Goal: Information Seeking & Learning: Learn about a topic

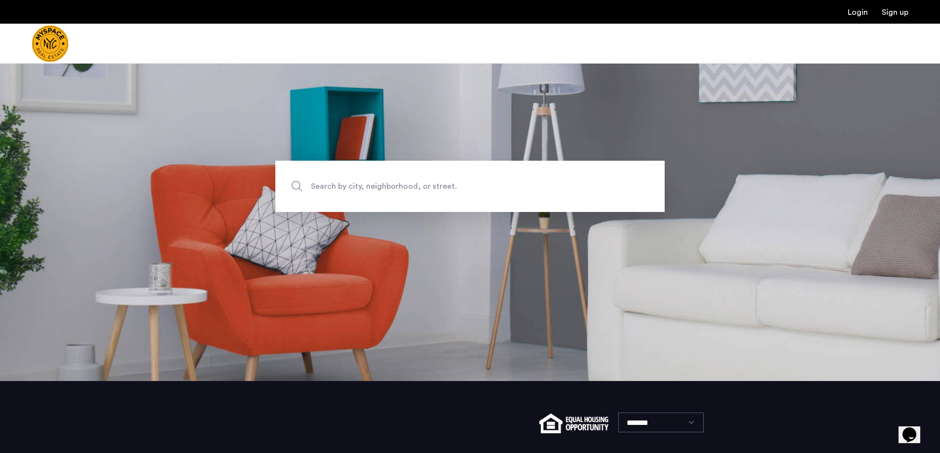
scroll to position [144, 0]
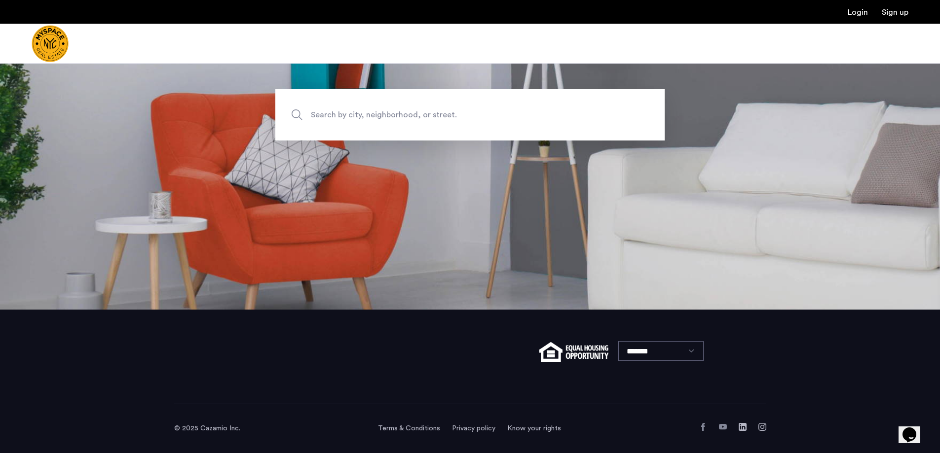
click at [386, 110] on span "Search by city, neighborhood, or street." at bounding box center [447, 114] width 272 height 13
click at [386, 110] on input "Search by city, neighborhood, or street." at bounding box center [469, 114] width 389 height 51
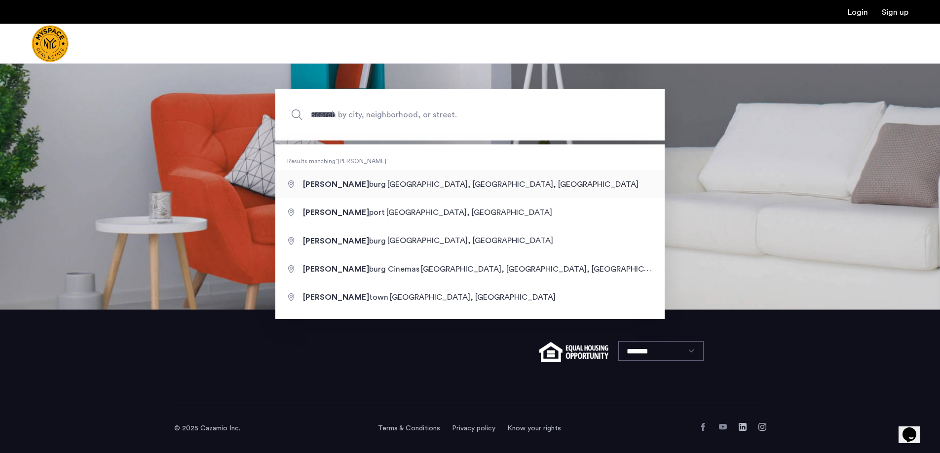
type input "**********"
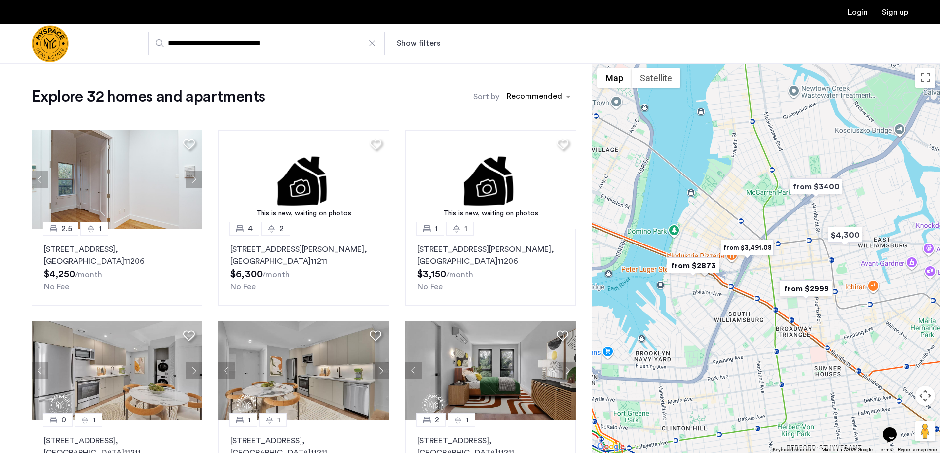
click at [421, 38] on button "Show filters" at bounding box center [418, 43] width 43 height 12
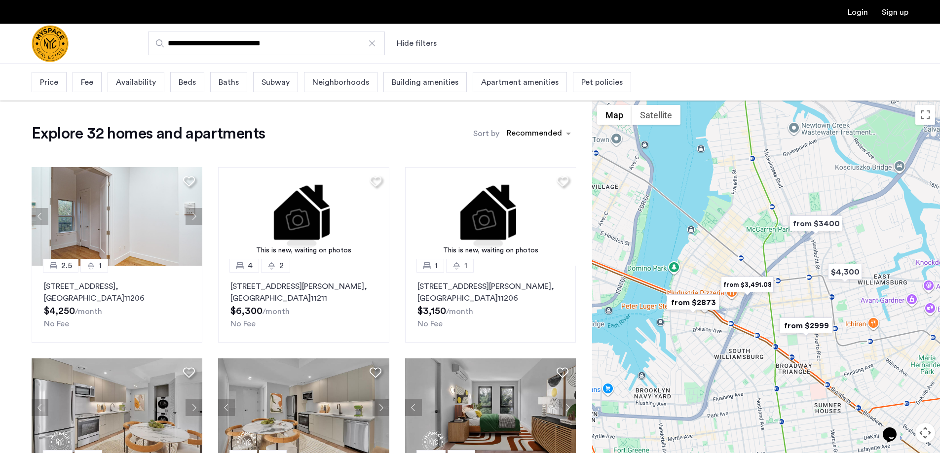
click at [179, 79] on span "Beds" at bounding box center [187, 82] width 17 height 12
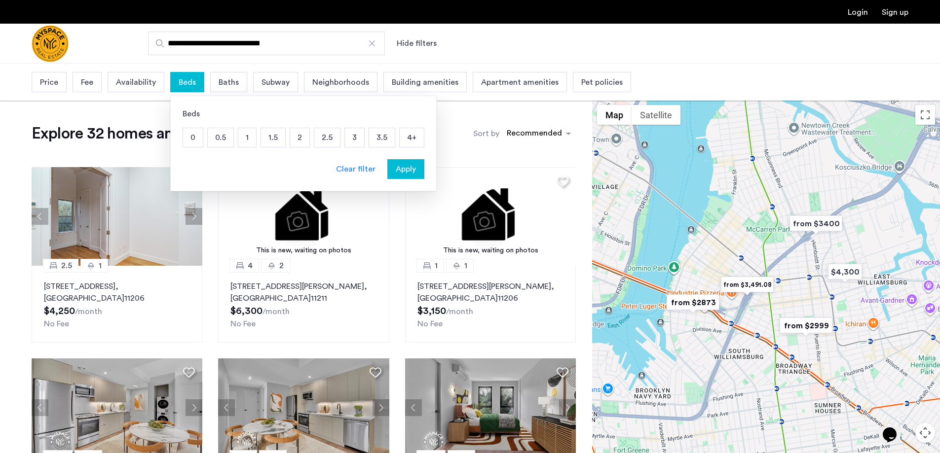
click at [302, 139] on p "2" at bounding box center [299, 137] width 19 height 19
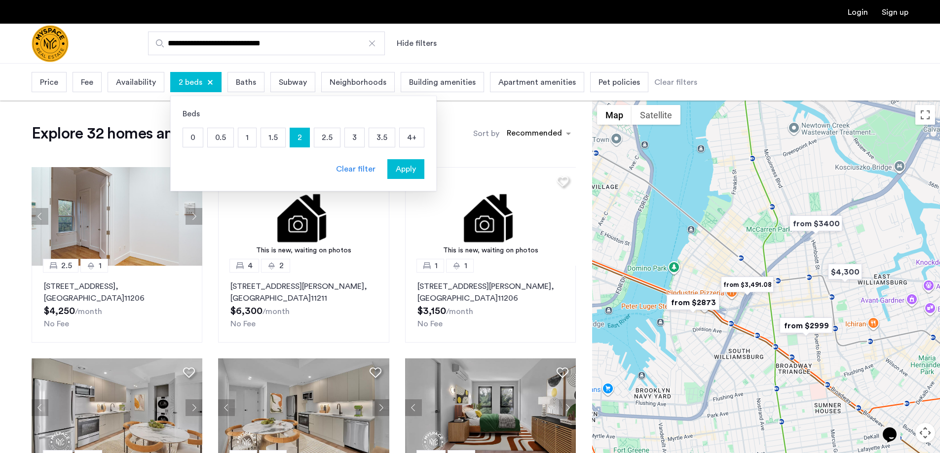
click at [258, 85] on div "Baths" at bounding box center [245, 82] width 37 height 20
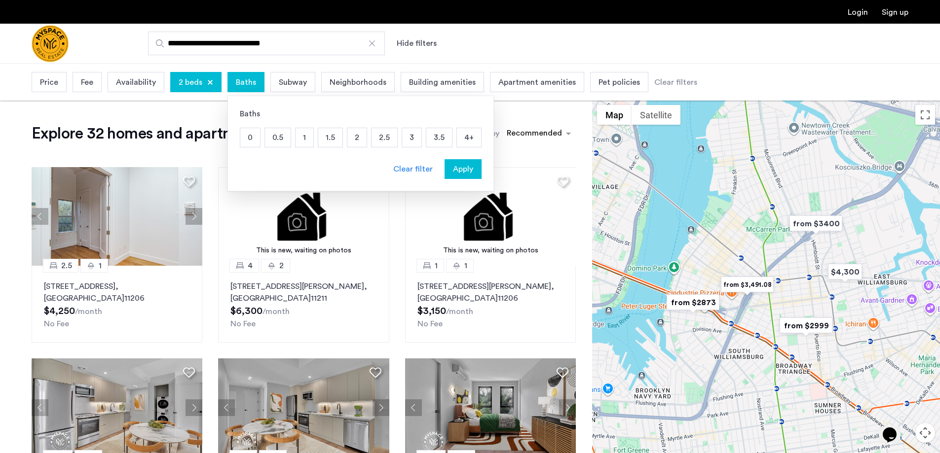
click at [363, 138] on p "2" at bounding box center [356, 137] width 19 height 19
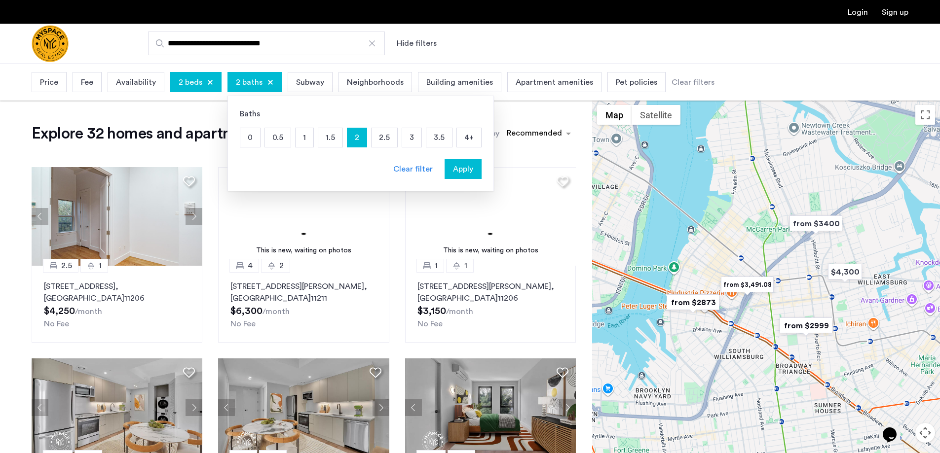
click at [463, 167] on span "Apply" at bounding box center [463, 169] width 20 height 12
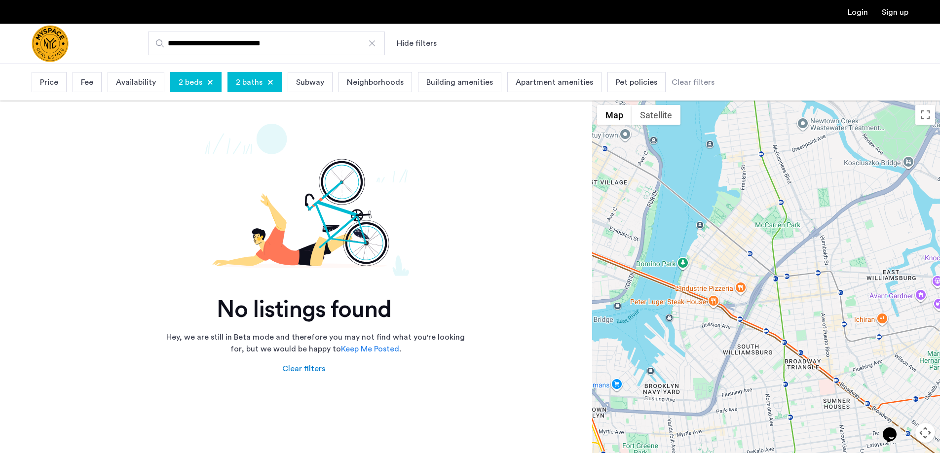
click at [51, 83] on span "Price" at bounding box center [49, 82] width 18 height 12
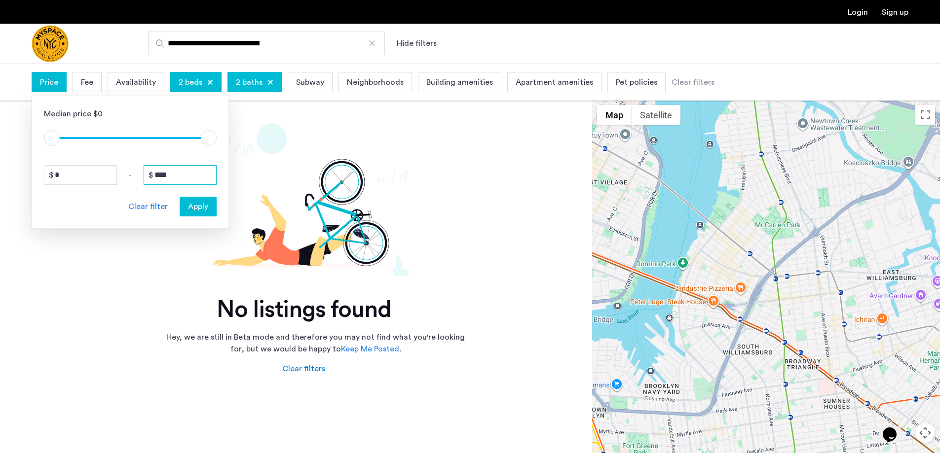
click at [185, 181] on input "****" at bounding box center [180, 175] width 73 height 20
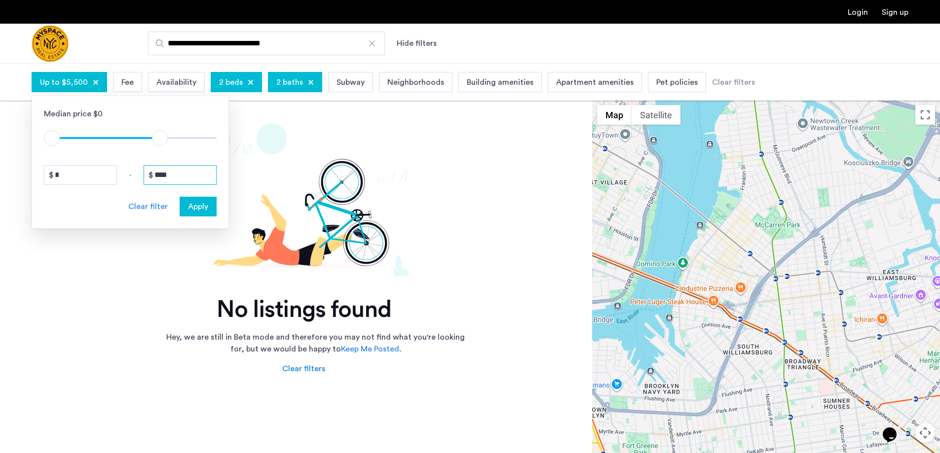
type input "****"
click at [191, 200] on button "Apply" at bounding box center [198, 207] width 37 height 20
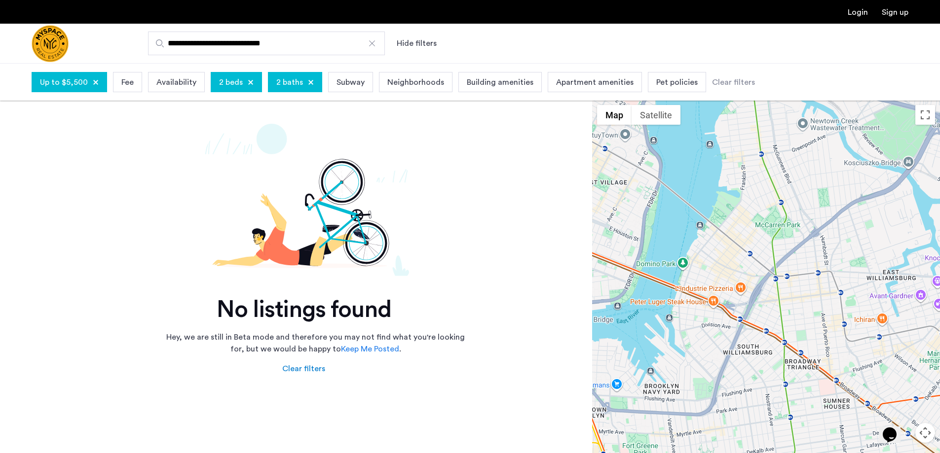
click at [373, 47] on div at bounding box center [372, 43] width 10 height 10
click at [373, 47] on input "**********" at bounding box center [266, 44] width 237 height 24
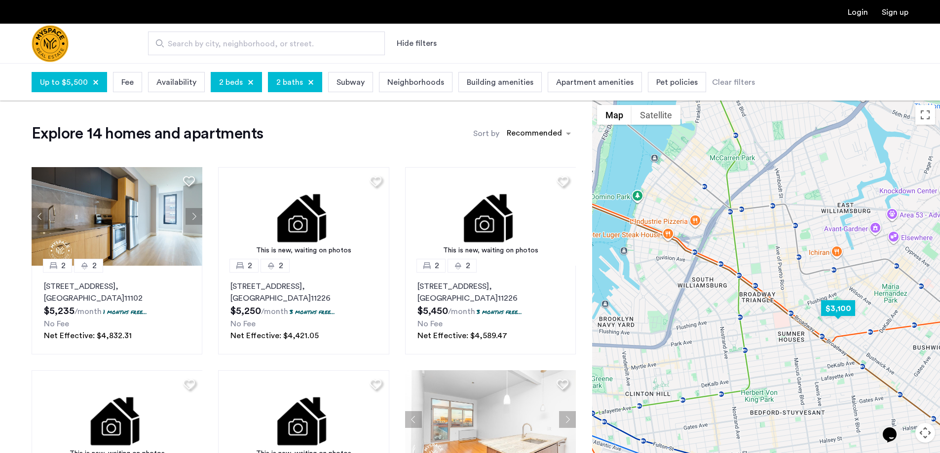
click at [848, 309] on img "$3,100" at bounding box center [838, 309] width 42 height 22
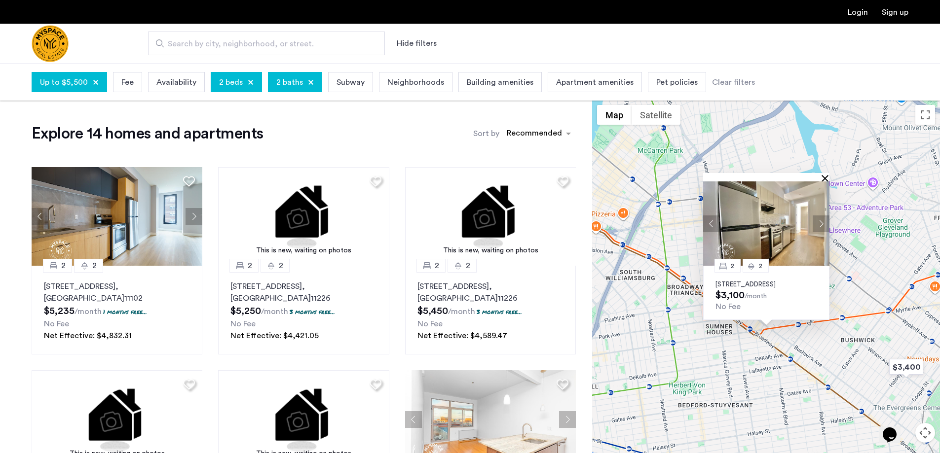
click at [824, 175] on button "Close" at bounding box center [827, 178] width 7 height 7
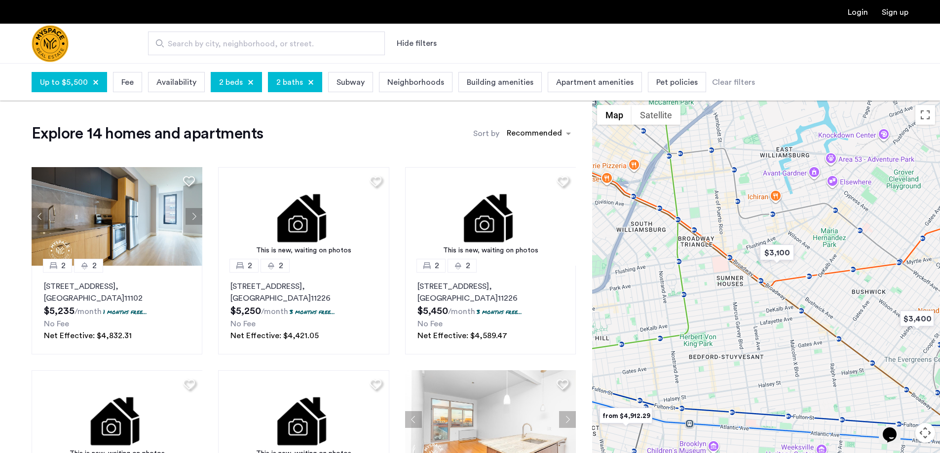
drag, startPoint x: 861, startPoint y: 354, endPoint x: 899, endPoint y: 243, distance: 118.0
click at [898, 246] on div at bounding box center [766, 295] width 348 height 390
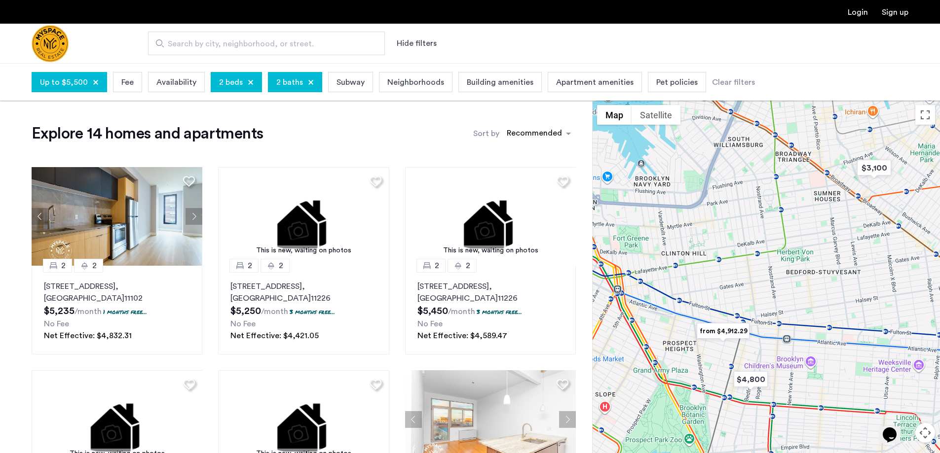
drag, startPoint x: 759, startPoint y: 257, endPoint x: 818, endPoint y: 269, distance: 60.1
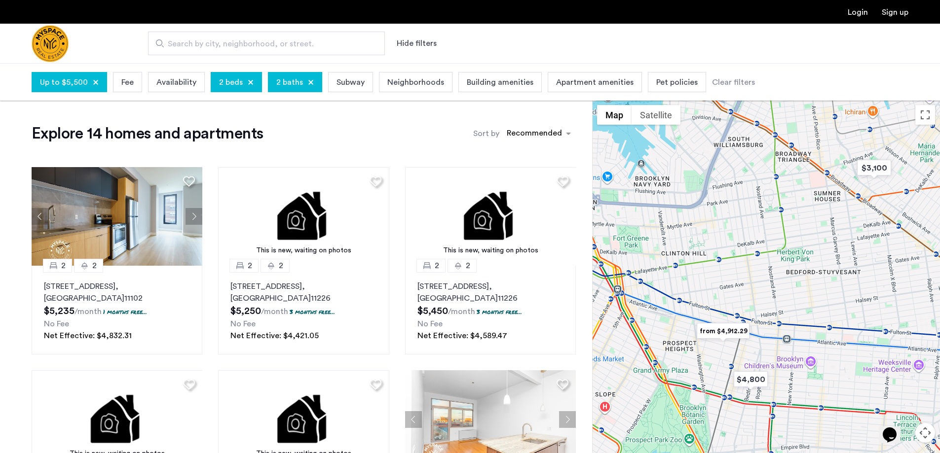
click at [818, 269] on div at bounding box center [766, 295] width 348 height 390
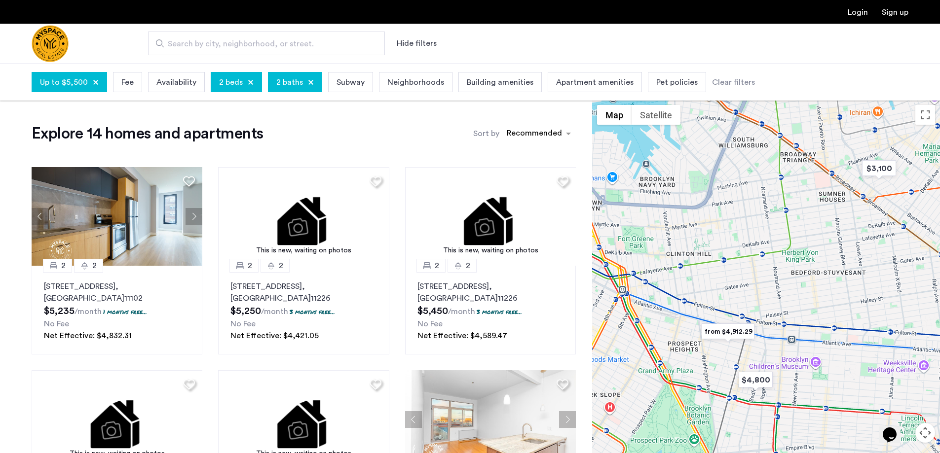
click at [728, 328] on img "from $4,912.29" at bounding box center [728, 332] width 61 height 22
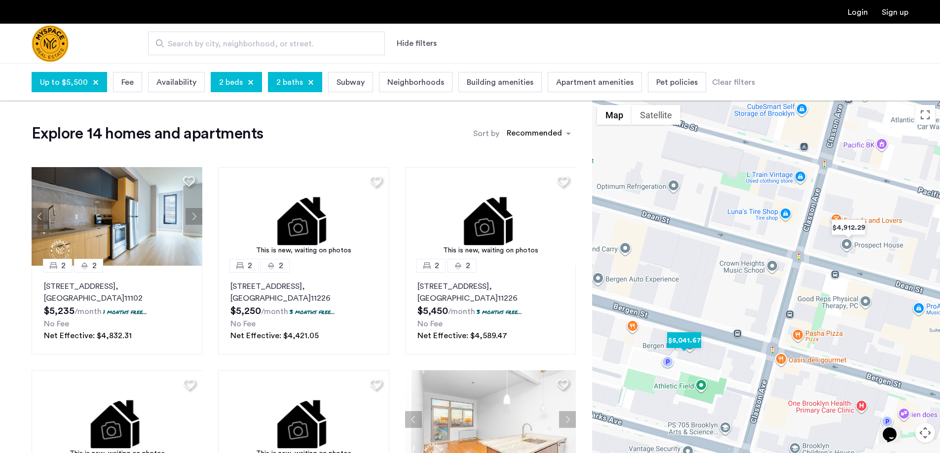
click at [691, 341] on img "$5,041.67" at bounding box center [684, 341] width 42 height 22
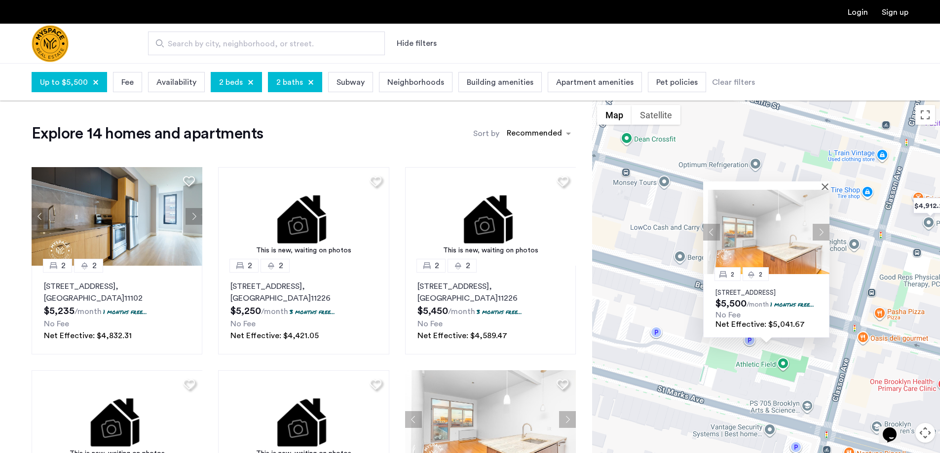
click at [759, 289] on p "836 Bergen St, Unit 204, Brooklyn, NY 11238" at bounding box center [766, 293] width 102 height 8
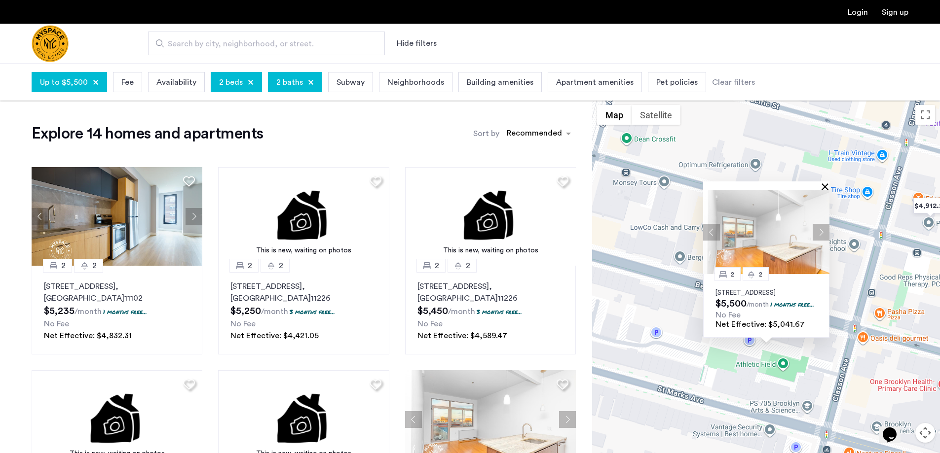
click at [824, 183] on button "Close" at bounding box center [827, 186] width 7 height 7
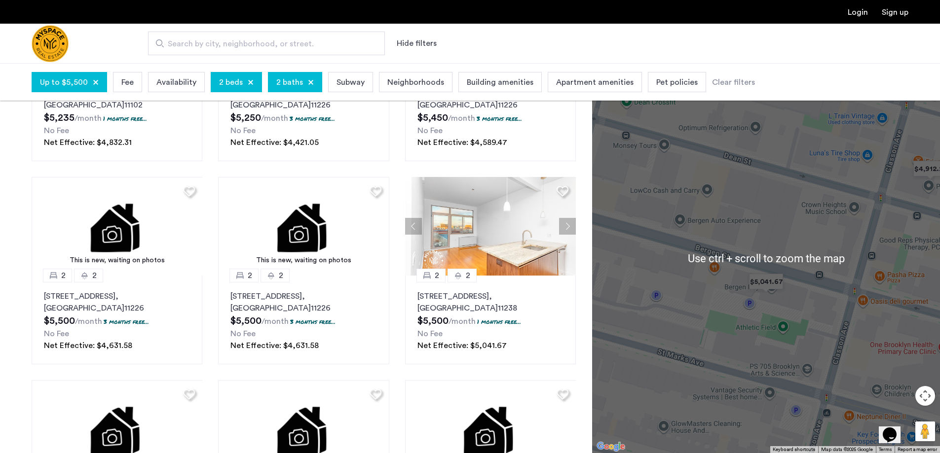
scroll to position [197, 0]
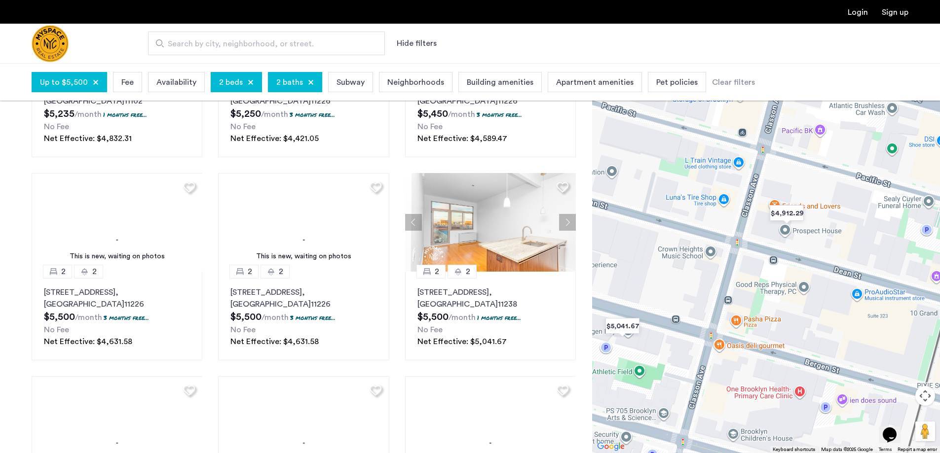
drag, startPoint x: 844, startPoint y: 199, endPoint x: 700, endPoint y: 243, distance: 150.3
click at [700, 243] on div at bounding box center [766, 258] width 348 height 390
click at [786, 216] on img "$4,912.29" at bounding box center [787, 213] width 42 height 22
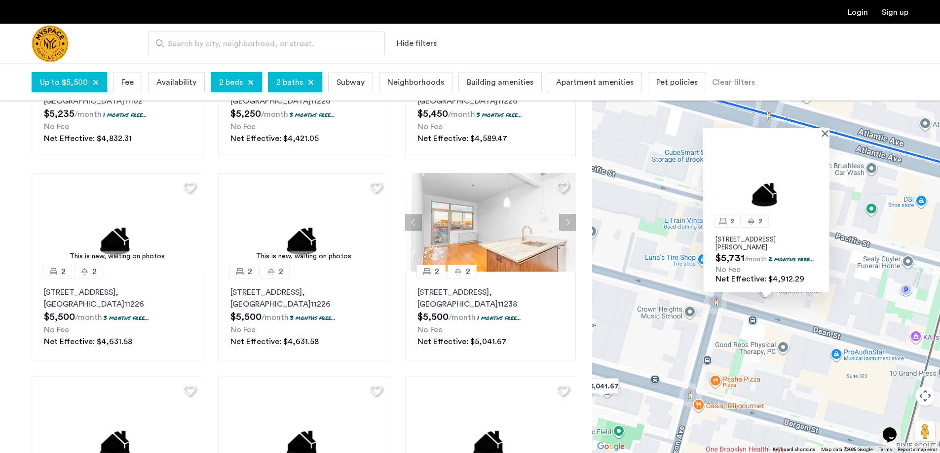
click at [763, 242] on p "953 Dean Street, Unit 313, Brooklyn, NY 11238" at bounding box center [766, 244] width 102 height 16
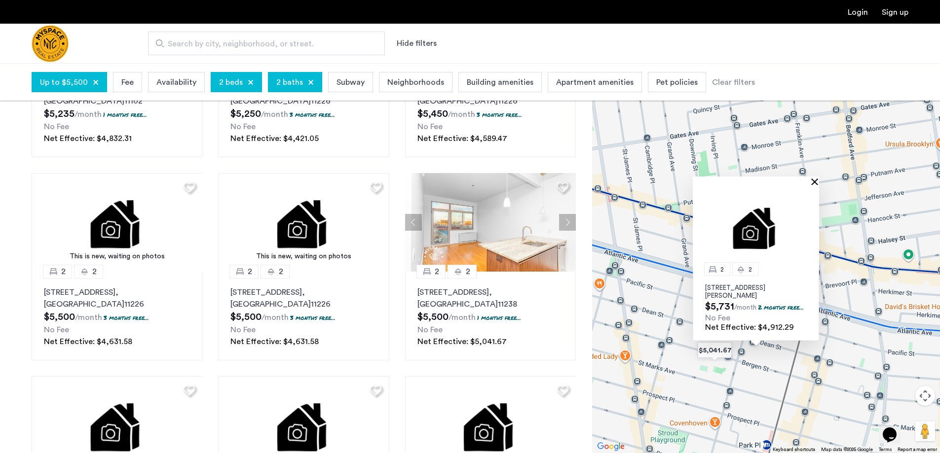
click at [815, 180] on button "Close" at bounding box center [816, 181] width 7 height 7
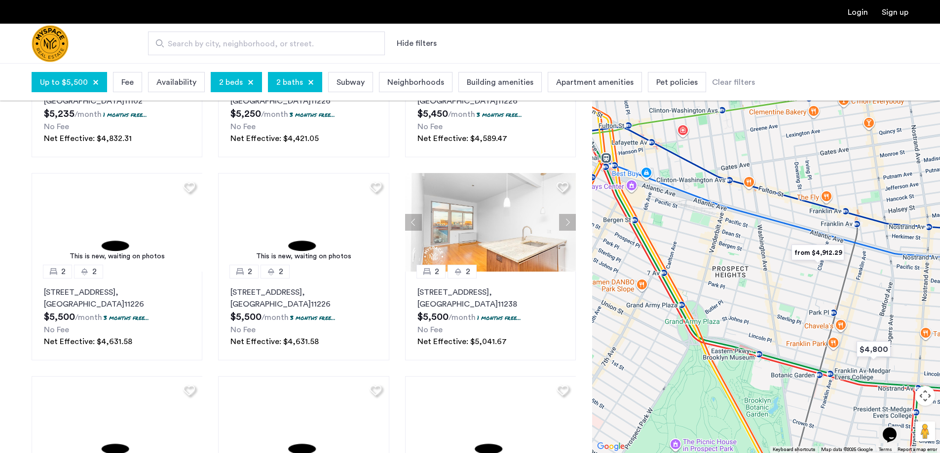
drag, startPoint x: 769, startPoint y: 389, endPoint x: 837, endPoint y: 290, distance: 120.0
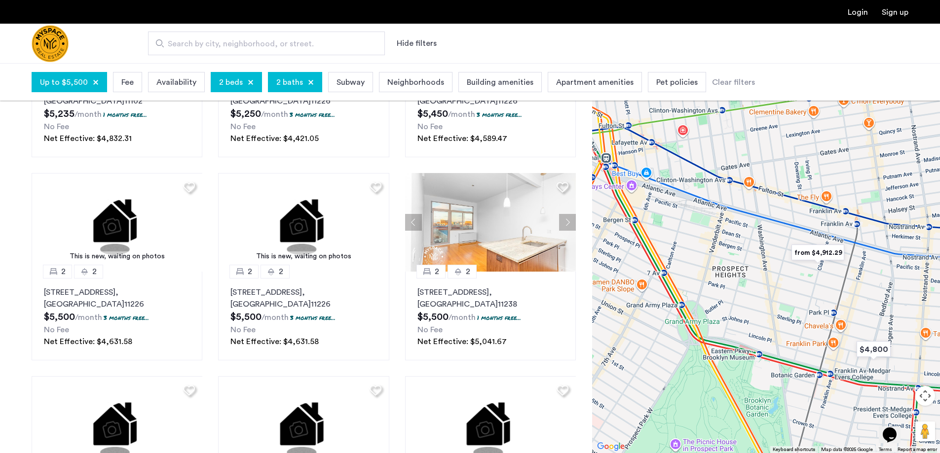
click at [837, 291] on div at bounding box center [766, 258] width 348 height 390
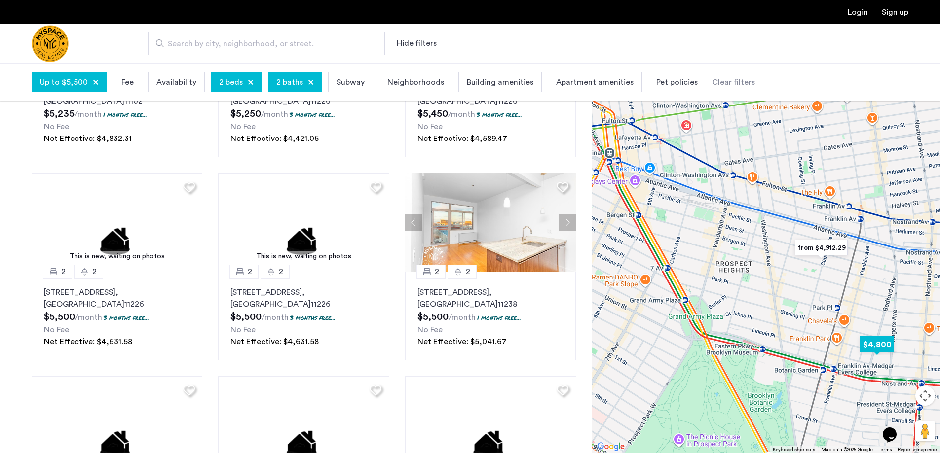
click at [883, 343] on img "$4,800" at bounding box center [877, 345] width 42 height 22
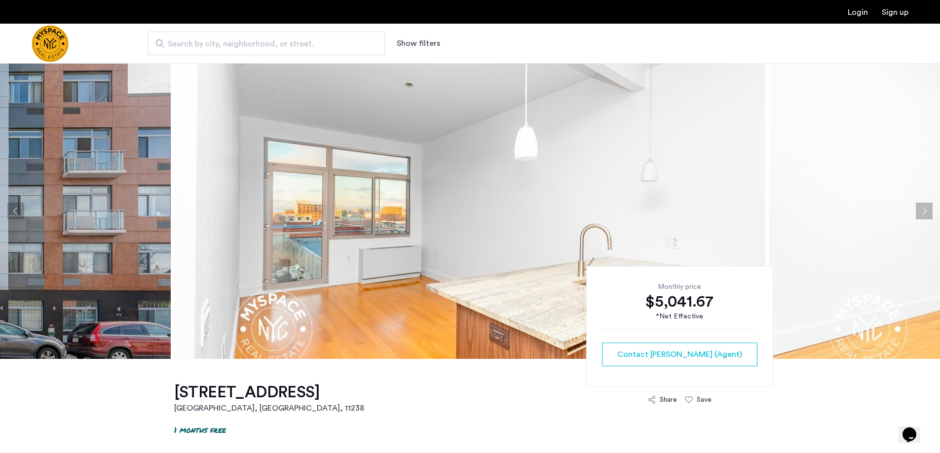
click at [928, 209] on button "Next apartment" at bounding box center [924, 211] width 17 height 17
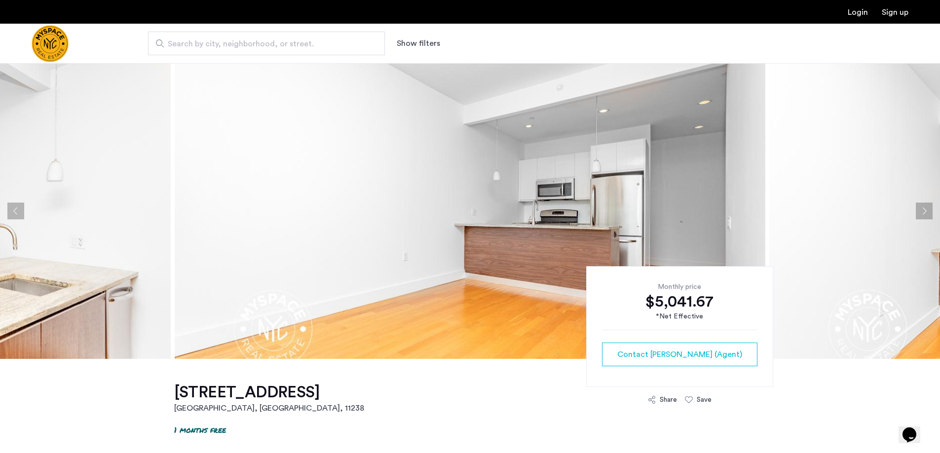
click at [928, 209] on button "Next apartment" at bounding box center [924, 211] width 17 height 17
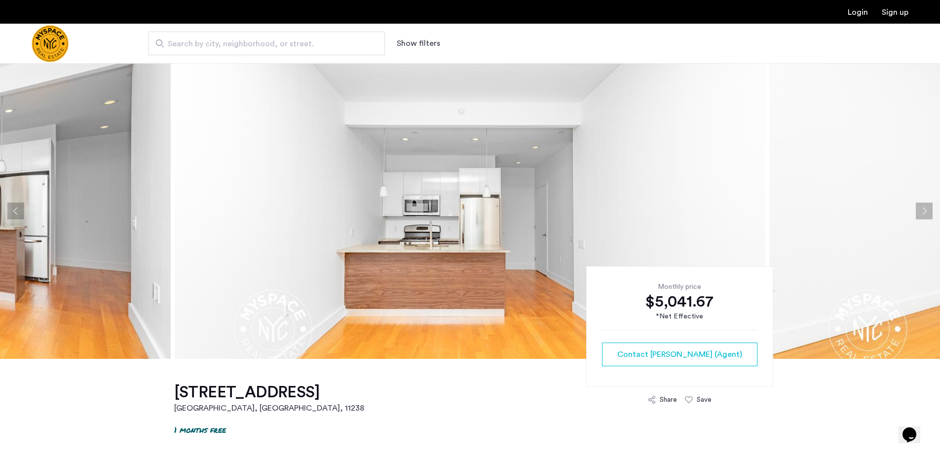
click at [928, 209] on button "Next apartment" at bounding box center [924, 211] width 17 height 17
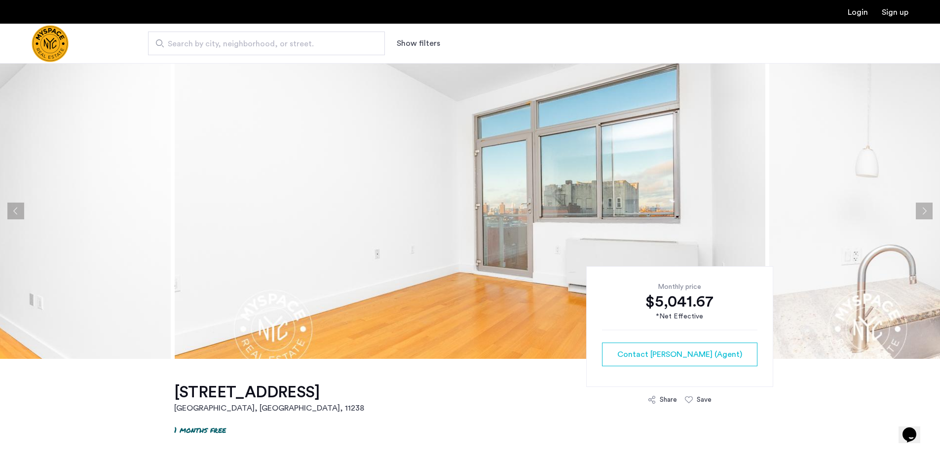
click at [928, 209] on button "Next apartment" at bounding box center [924, 211] width 17 height 17
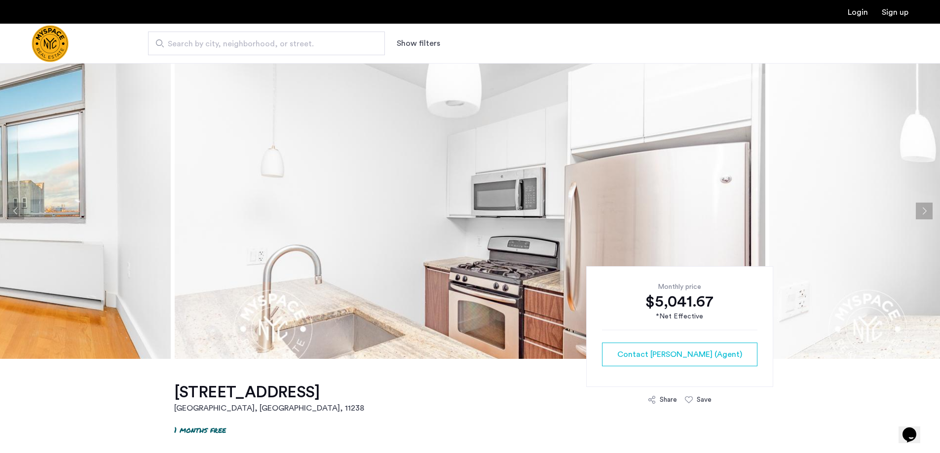
click at [928, 209] on button "Next apartment" at bounding box center [924, 211] width 17 height 17
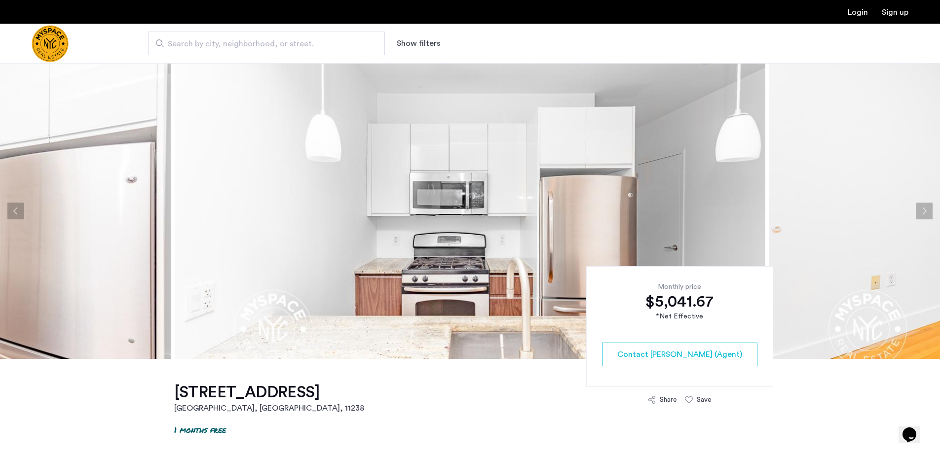
click at [928, 209] on button "Next apartment" at bounding box center [924, 211] width 17 height 17
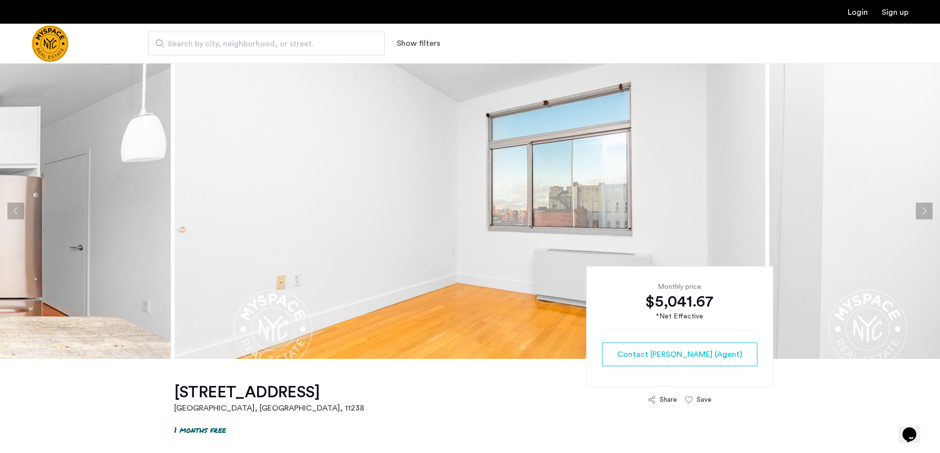
click at [928, 209] on button "Next apartment" at bounding box center [924, 211] width 17 height 17
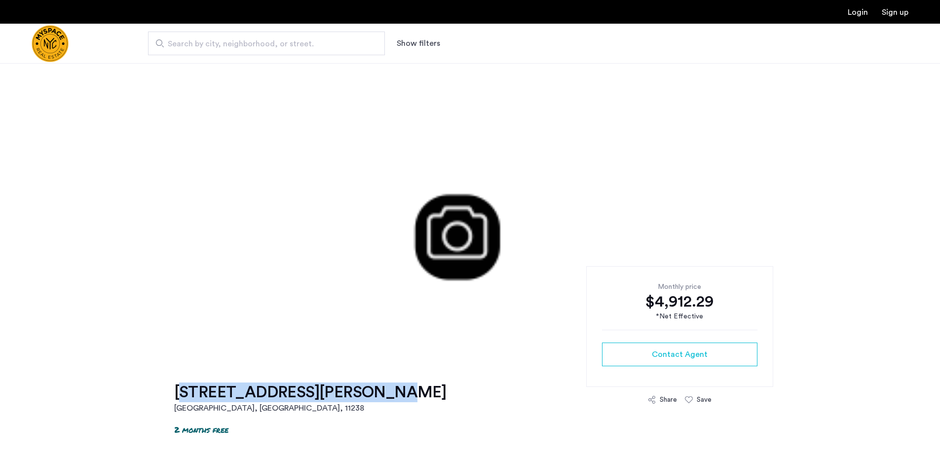
drag, startPoint x: 167, startPoint y: 393, endPoint x: 347, endPoint y: 392, distance: 180.1
